Goal: Transaction & Acquisition: Purchase product/service

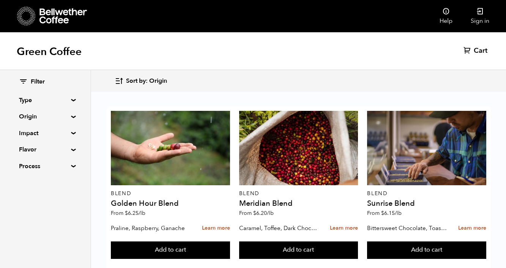
scroll to position [616, 0]
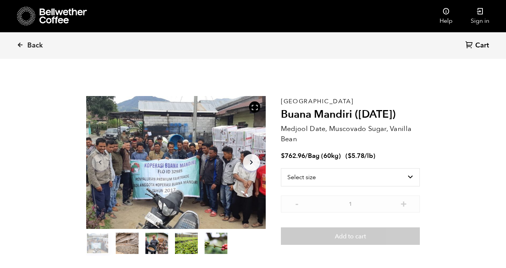
scroll to position [330, 325]
click at [411, 178] on select "Select size Bag (60kg) (132 lbs)" at bounding box center [350, 177] width 139 height 18
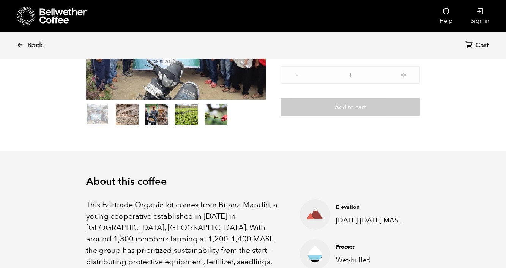
scroll to position [44, 0]
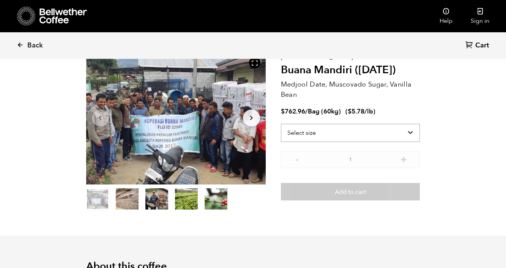
click at [411, 130] on select "Select size Bag (60kg) (132 lbs)" at bounding box center [350, 133] width 139 height 18
select select "bag-3"
